Goal: Task Accomplishment & Management: Use online tool/utility

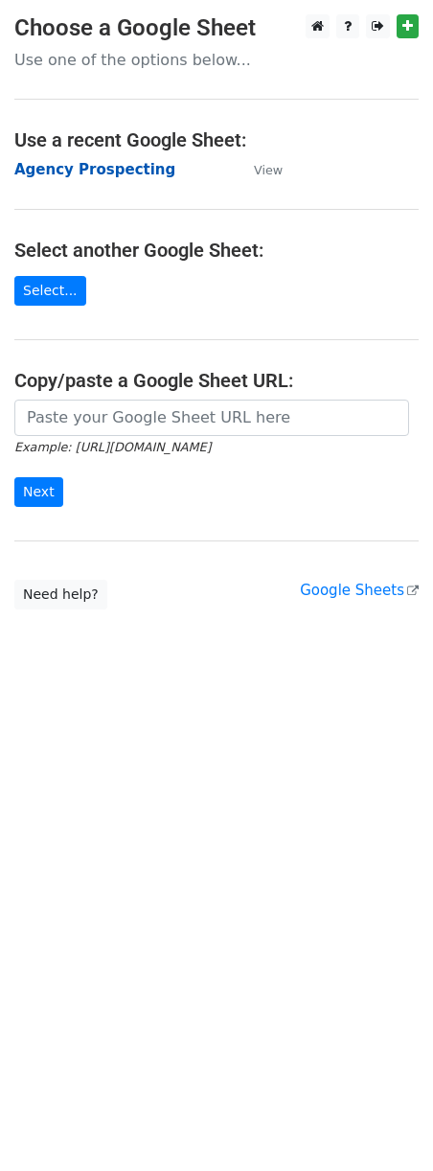
click at [37, 166] on strong "Agency Prospecting" at bounding box center [94, 169] width 161 height 17
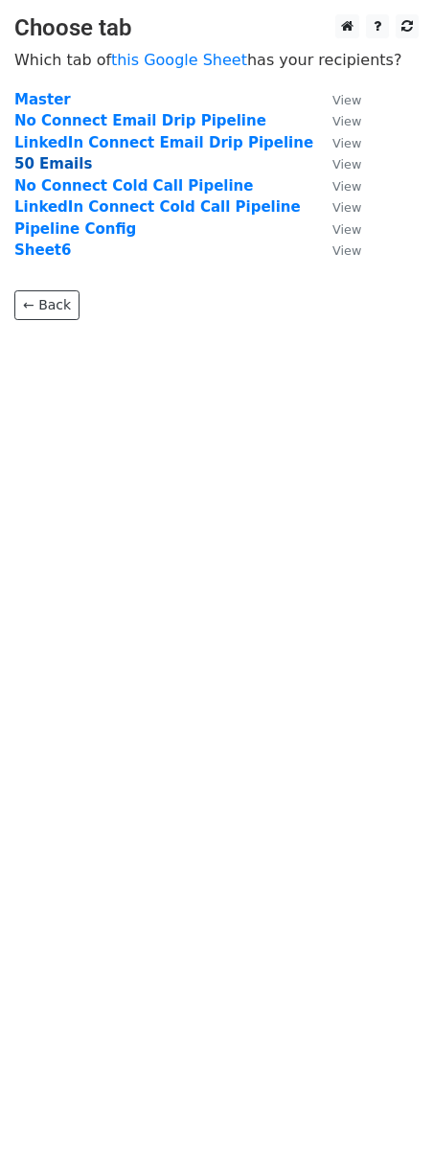
click at [35, 167] on strong "50 Emails" at bounding box center [53, 163] width 78 height 17
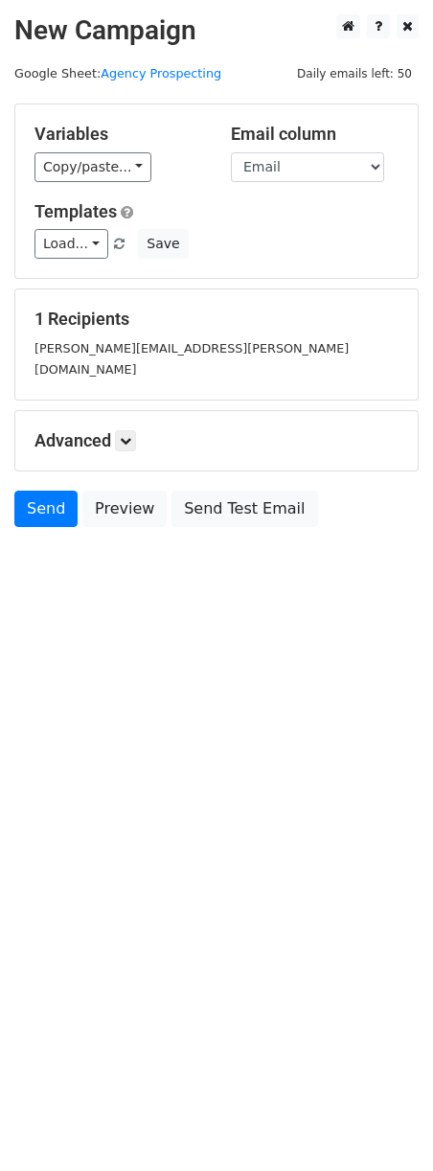
click at [71, 221] on h5 "Templates" at bounding box center [217, 211] width 364 height 21
click at [49, 243] on link "Load..." at bounding box center [72, 244] width 74 height 30
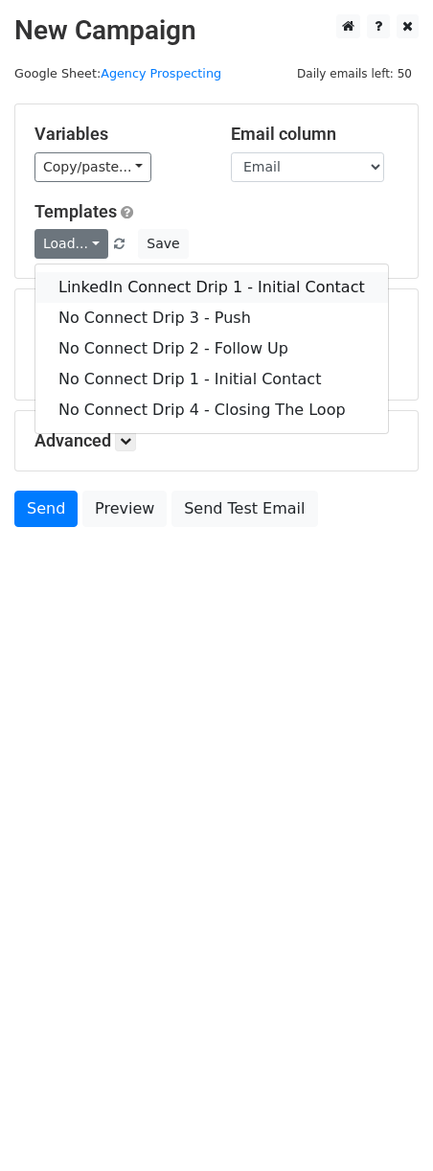
click at [109, 293] on link "LinkedIn Connect Drip 1 - Initial Contact" at bounding box center [211, 287] width 353 height 31
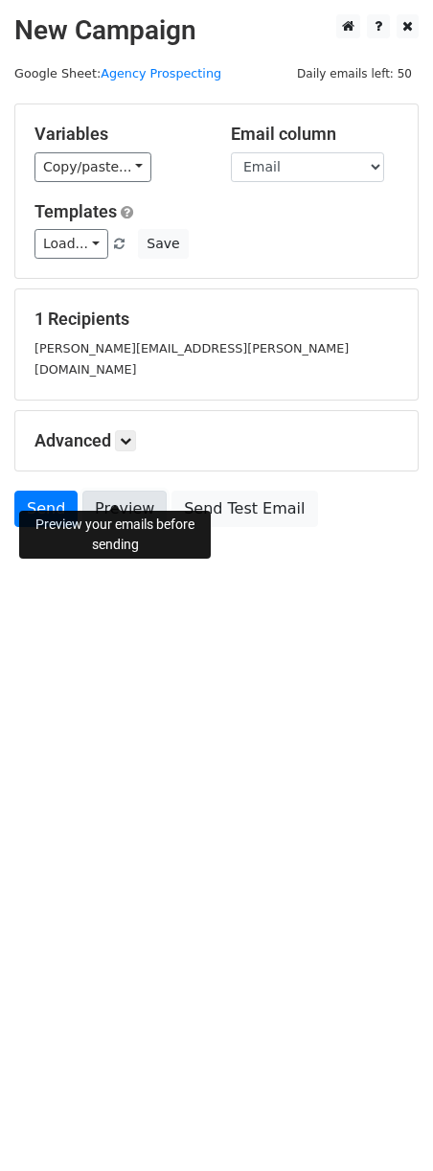
click at [118, 491] on link "Preview" at bounding box center [124, 509] width 84 height 36
